Goal: Check status: Check status

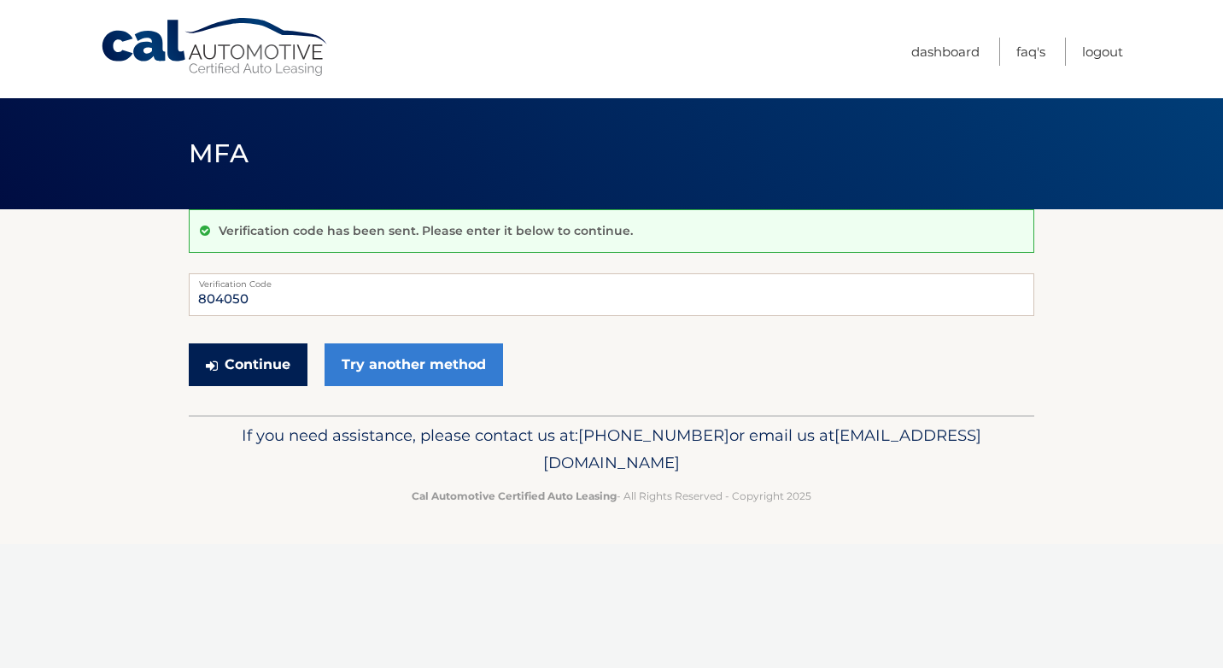
type input "804050"
click at [280, 366] on button "Continue" at bounding box center [248, 364] width 119 height 43
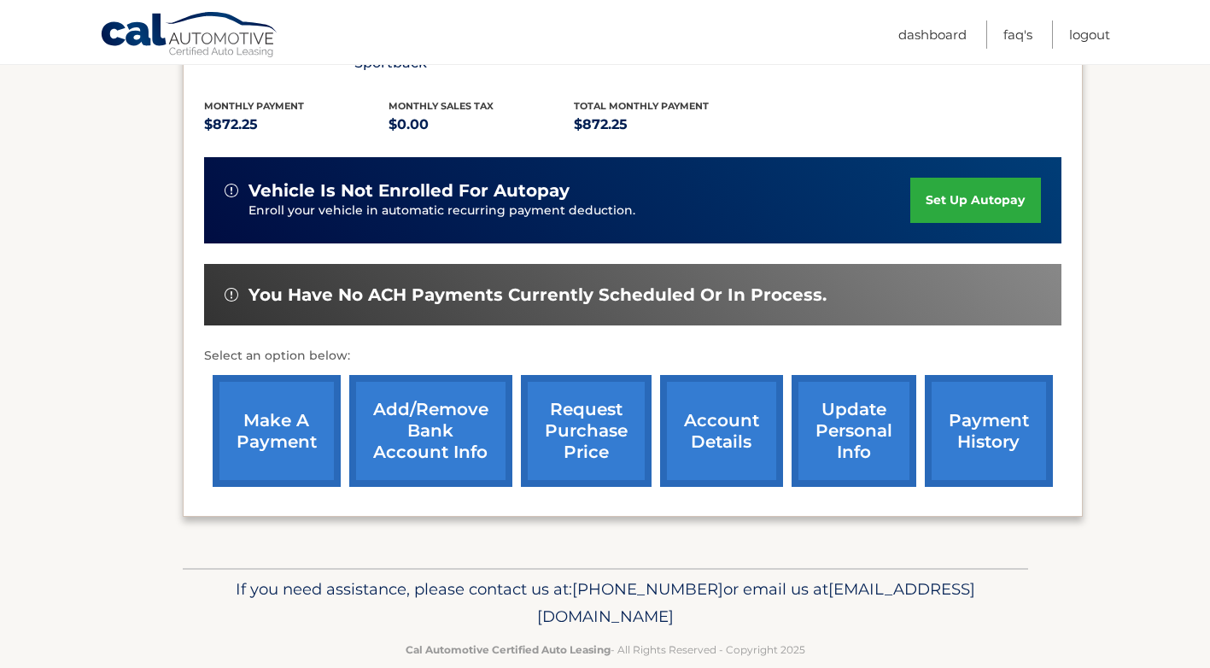
scroll to position [367, 0]
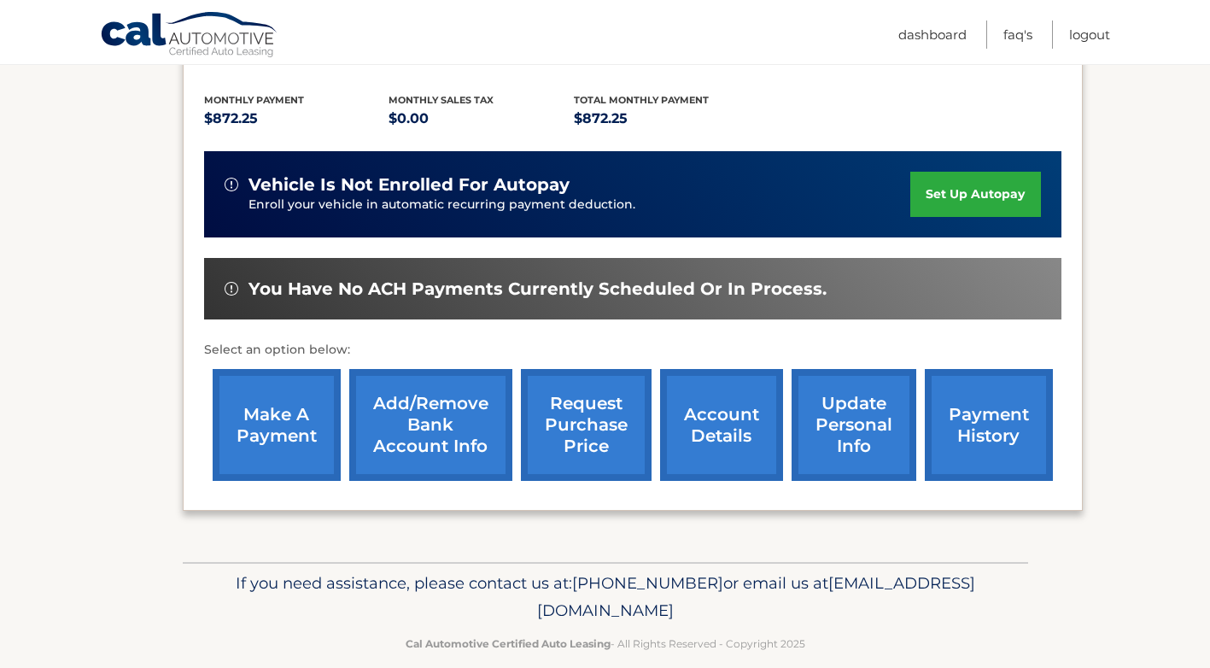
click at [975, 399] on link "payment history" at bounding box center [989, 425] width 128 height 112
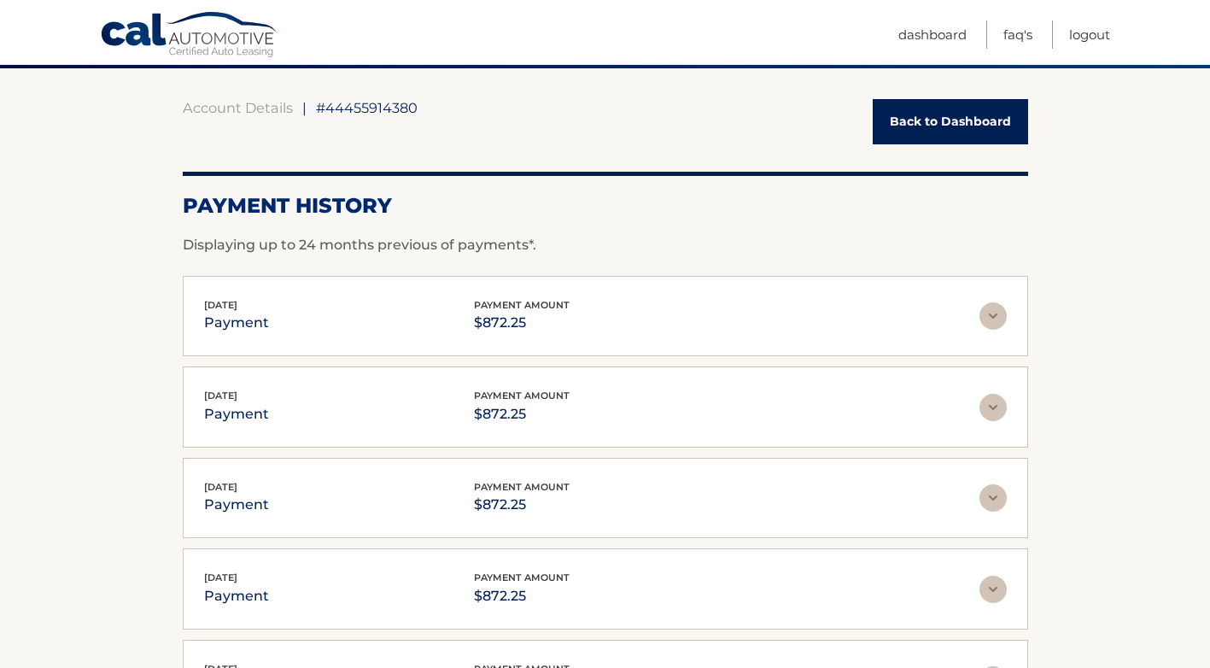
scroll to position [171, 0]
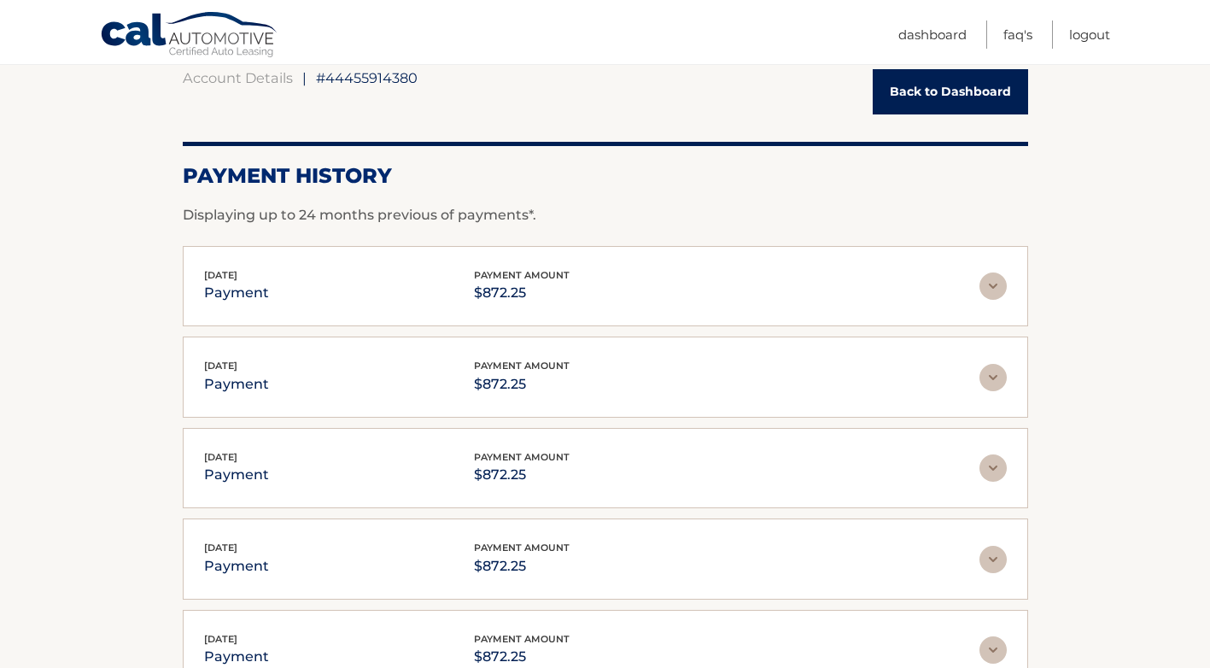
drag, startPoint x: 992, startPoint y: 379, endPoint x: 954, endPoint y: 430, distance: 62.9
click at [992, 379] on img at bounding box center [993, 377] width 27 height 27
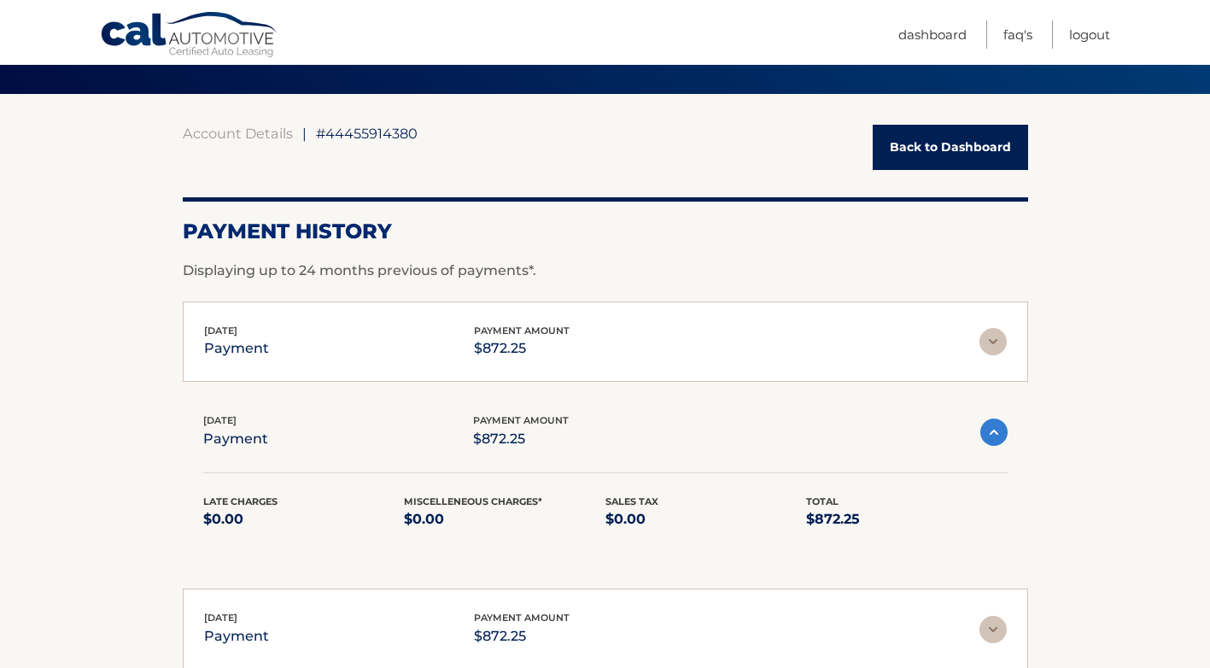
scroll to position [85, 0]
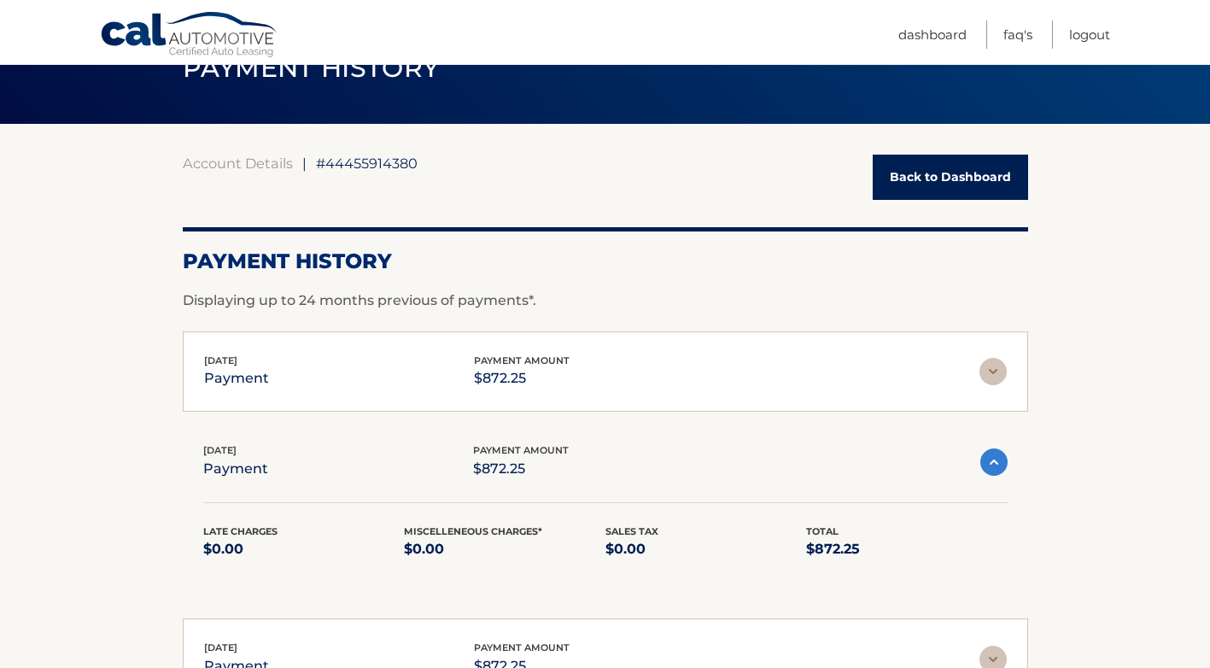
click at [992, 372] on img at bounding box center [993, 371] width 27 height 27
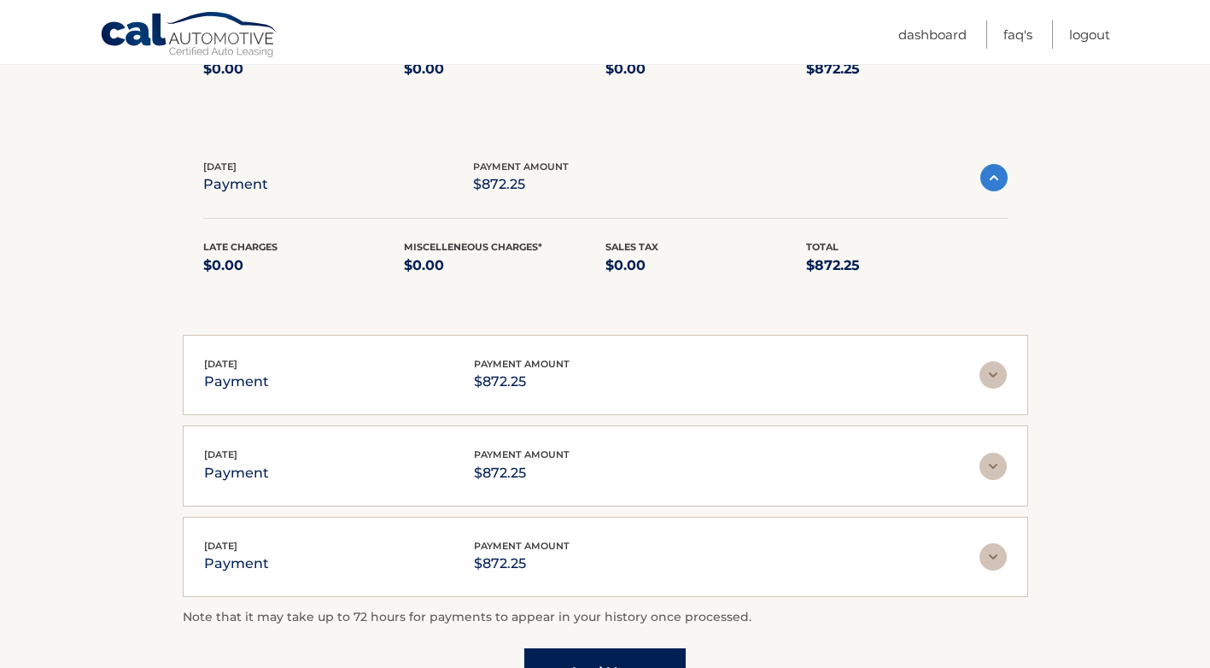
scroll to position [512, 0]
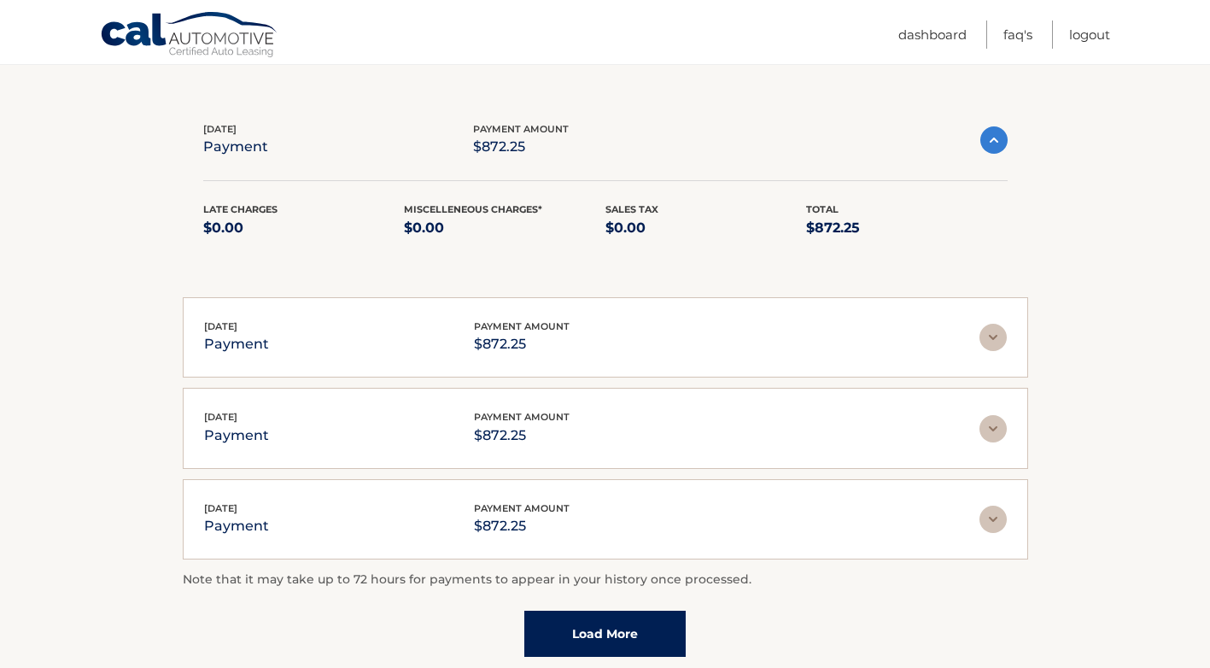
click at [992, 341] on img at bounding box center [993, 337] width 27 height 27
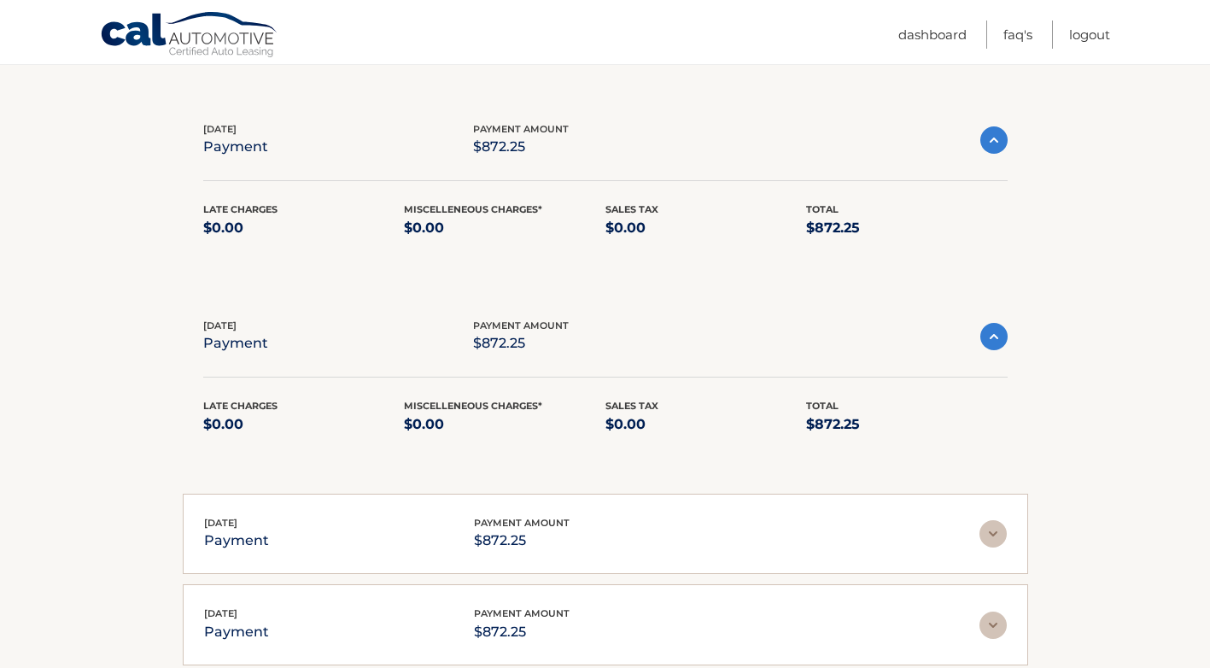
click at [999, 533] on img at bounding box center [993, 533] width 27 height 27
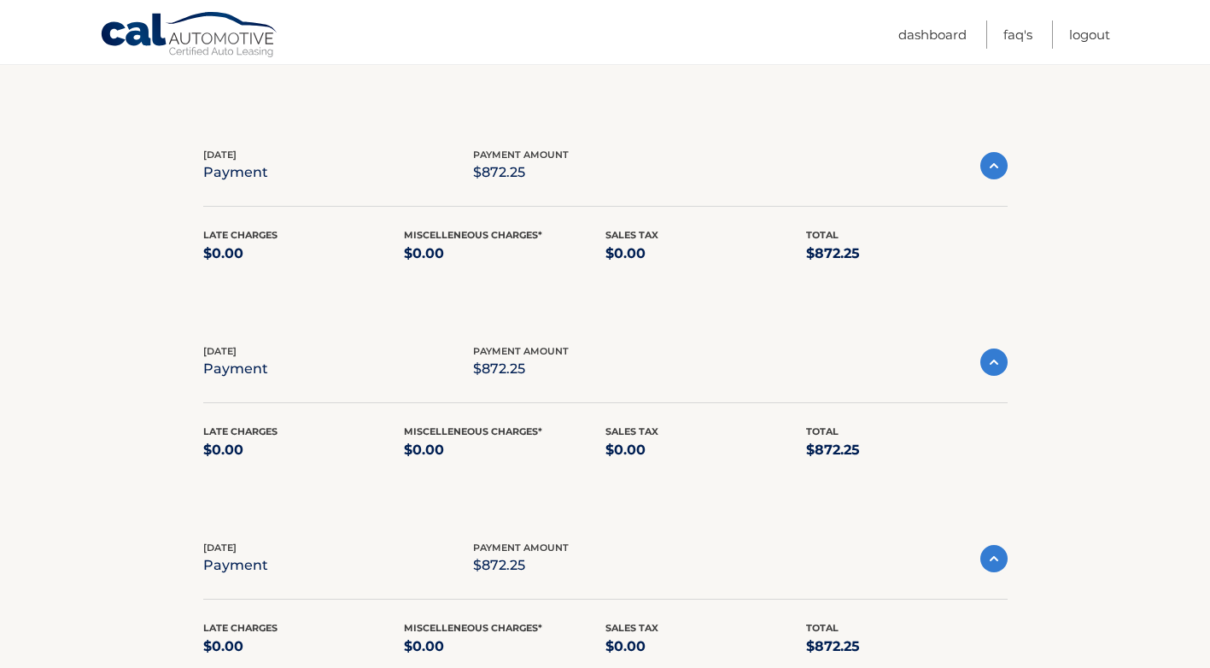
scroll to position [85, 0]
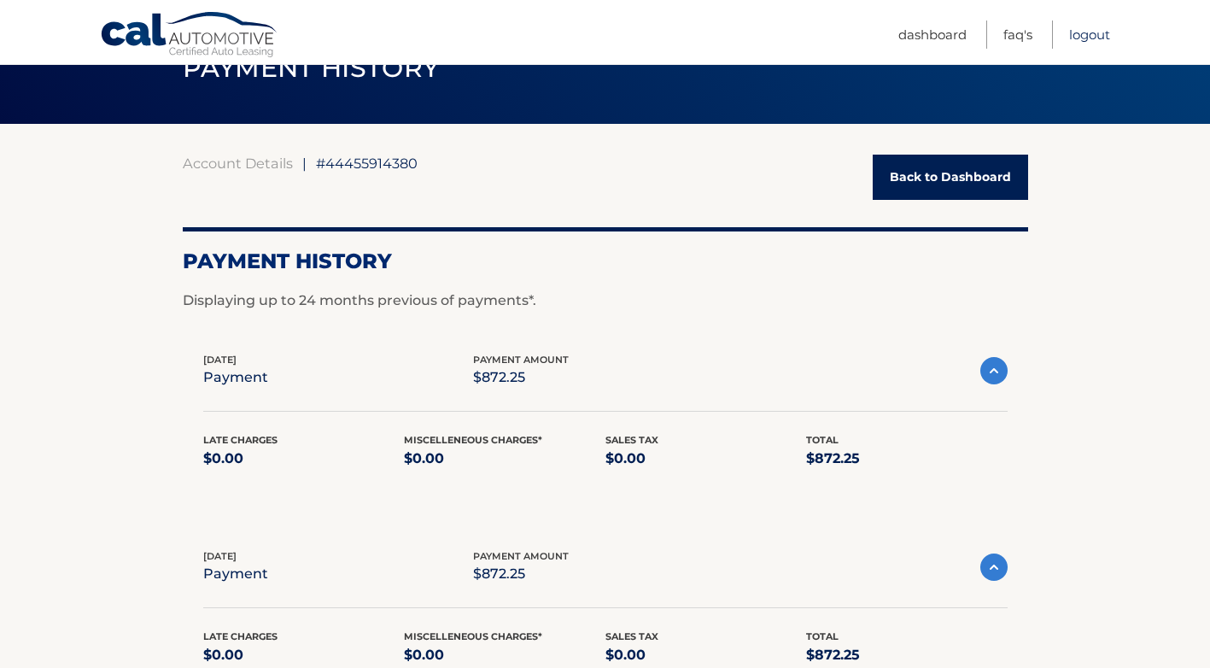
click at [1082, 38] on link "Logout" at bounding box center [1089, 34] width 41 height 28
